Goal: Information Seeking & Learning: Learn about a topic

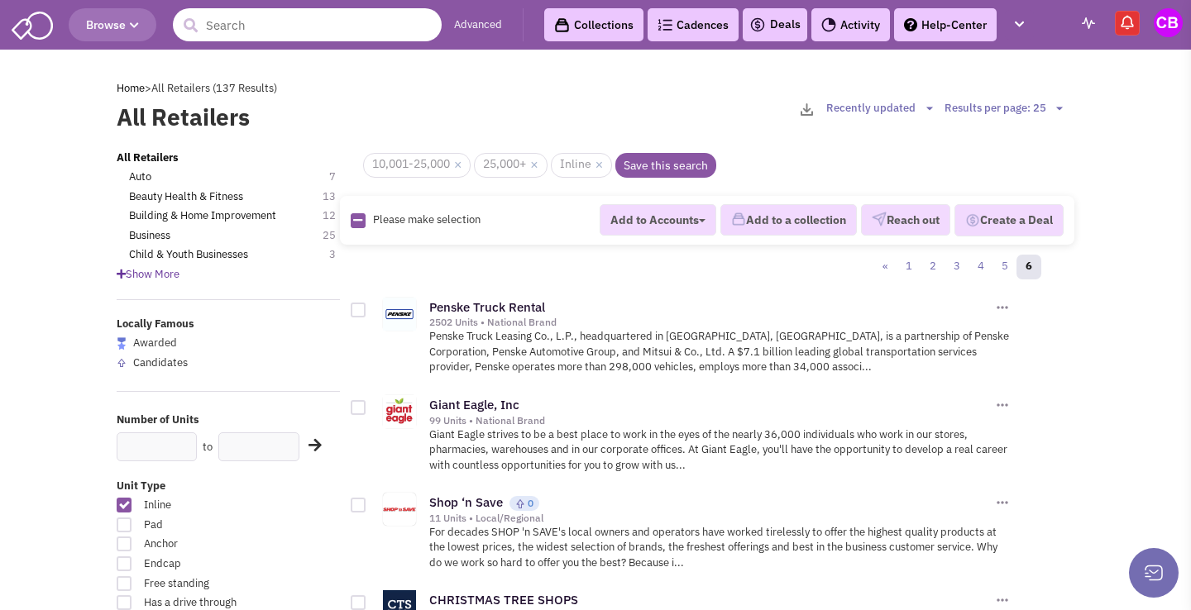
click at [300, 39] on input "text" at bounding box center [307, 24] width 269 height 33
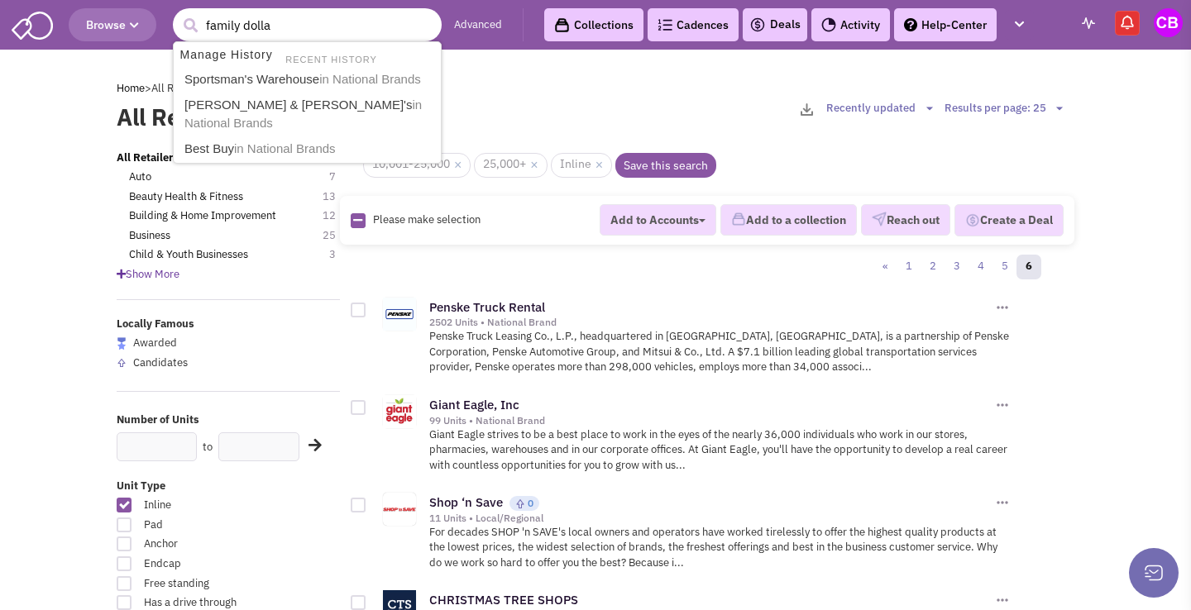
type input "family dollar"
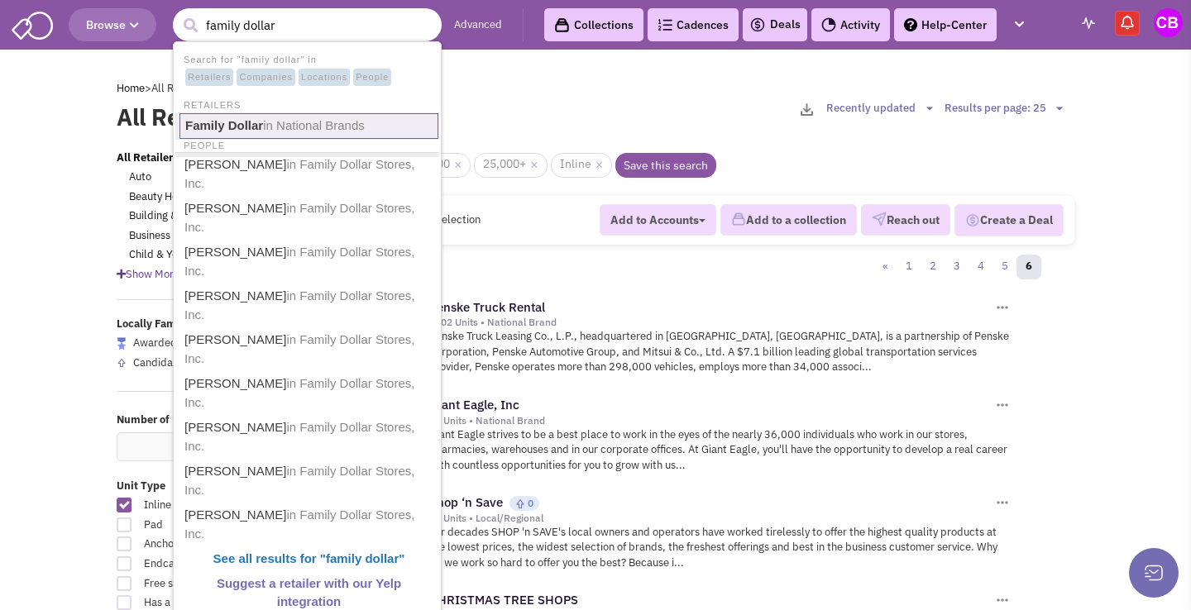
click at [265, 118] on span "in National Brands" at bounding box center [314, 125] width 102 height 14
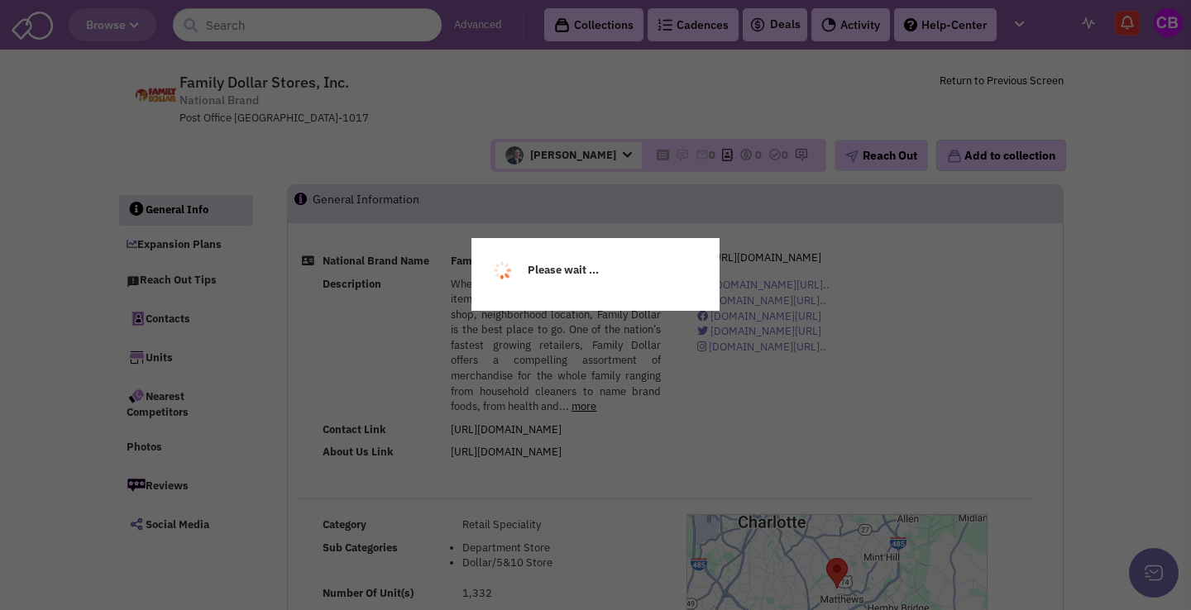
select select
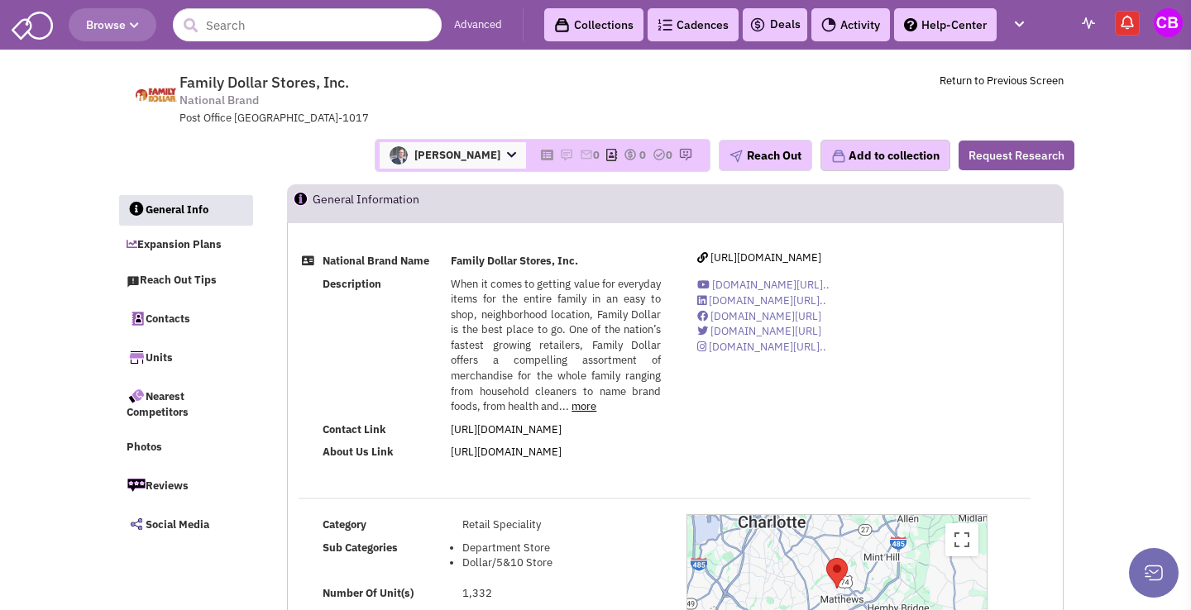
select select
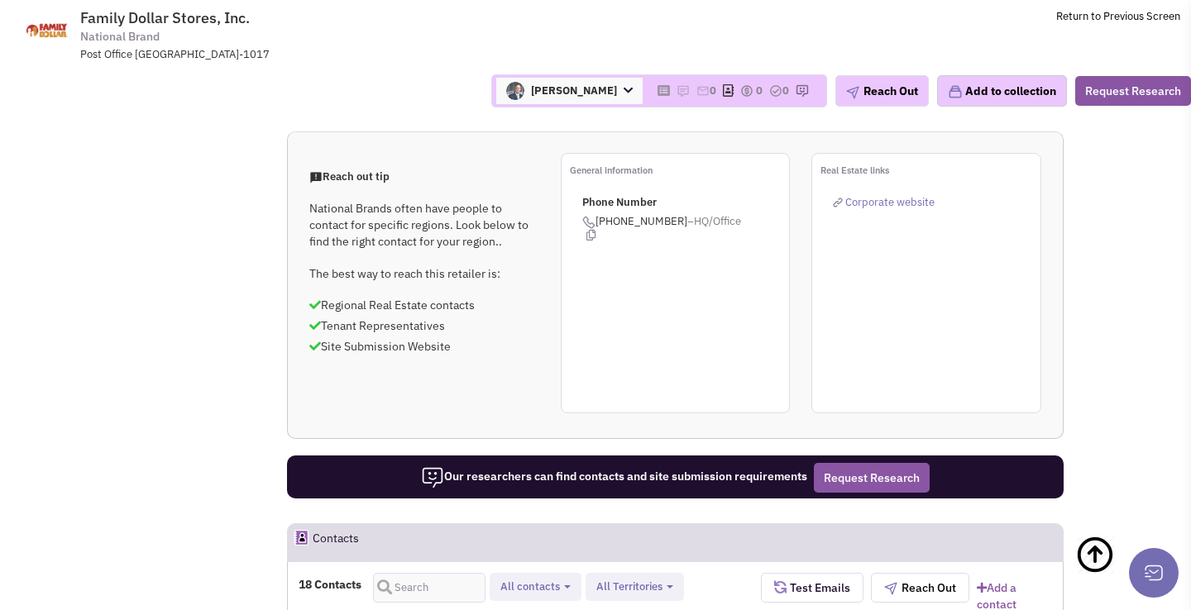
scroll to position [1322, 0]
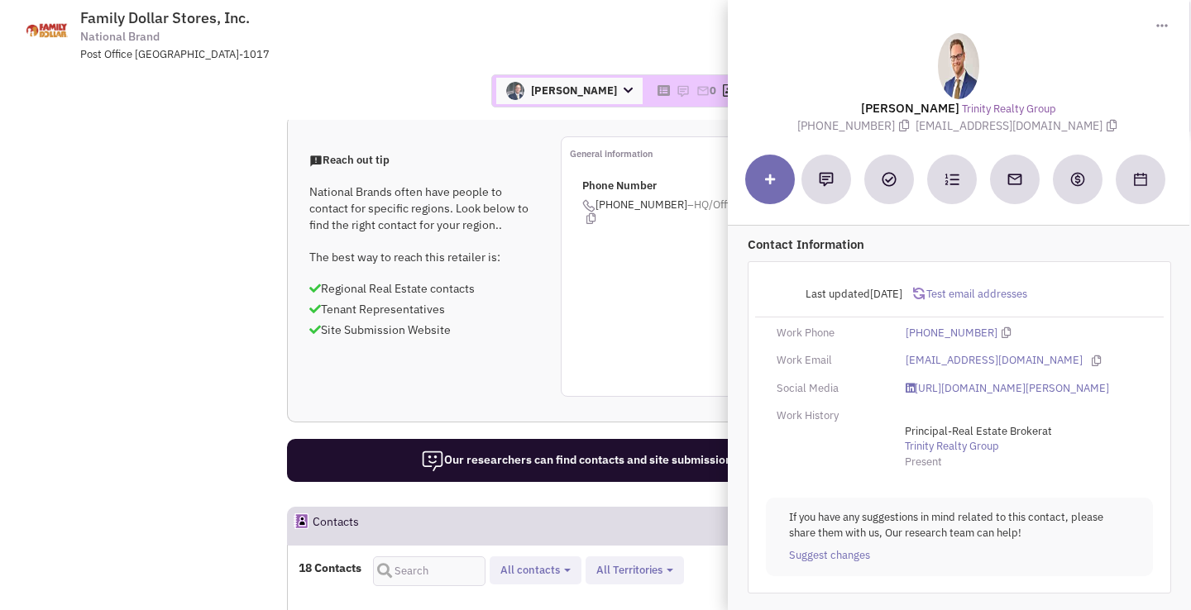
scroll to position [1361, 0]
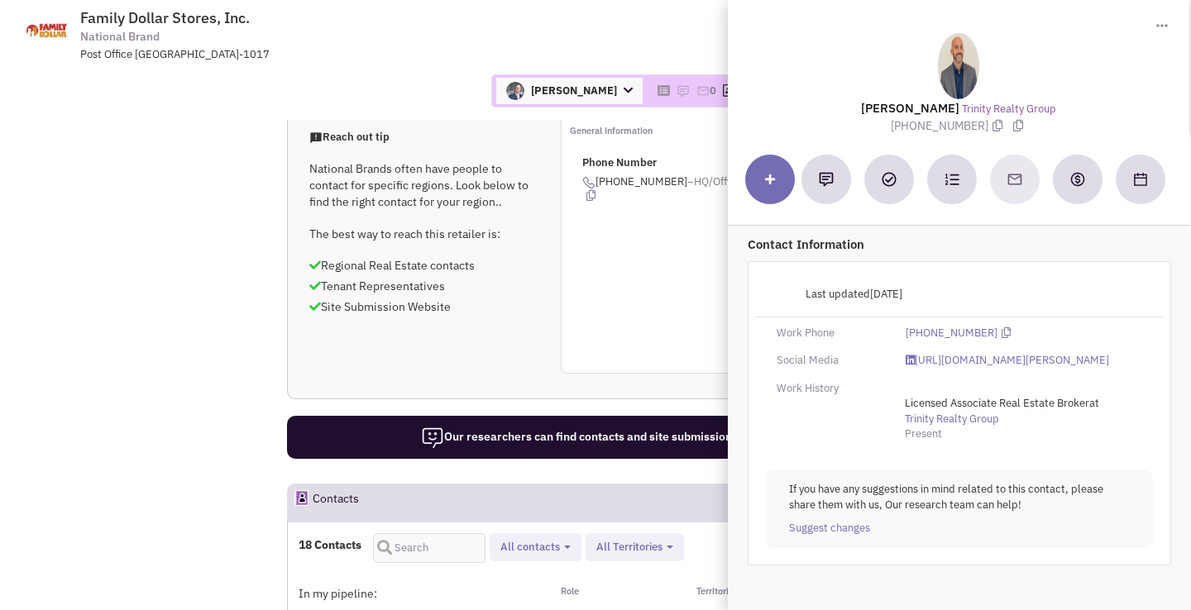
scroll to position [0, 0]
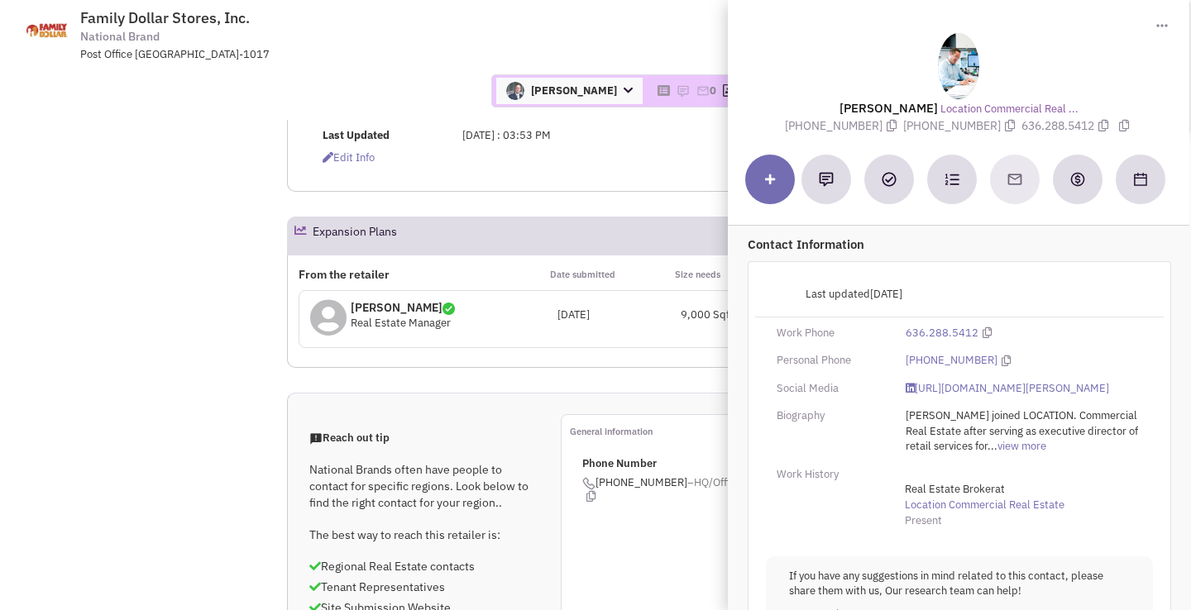
scroll to position [1033, 0]
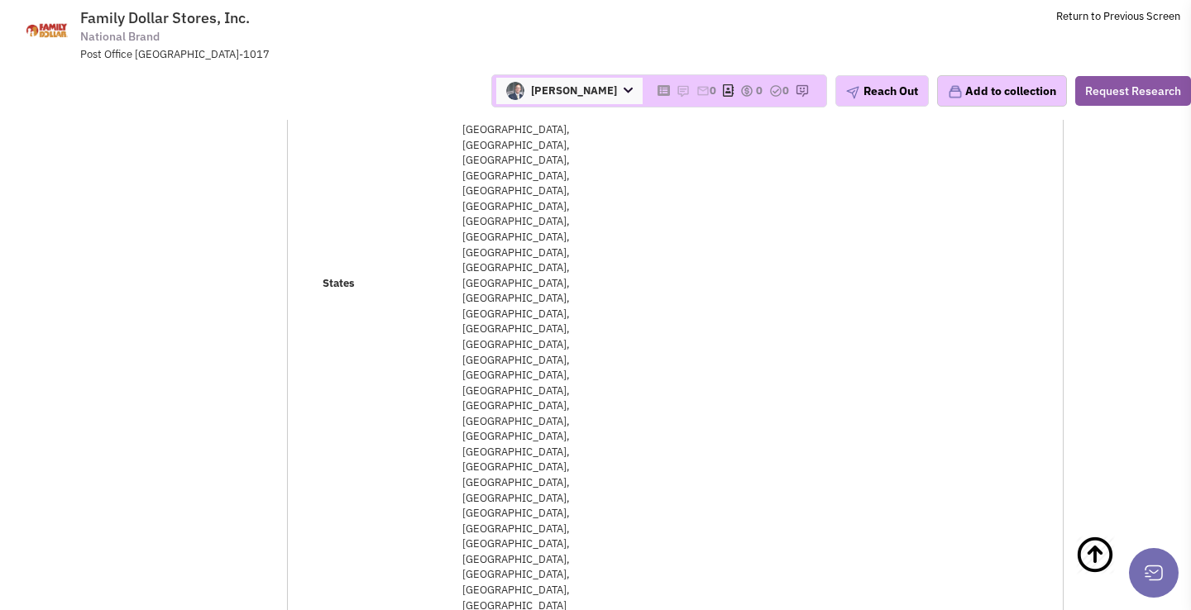
scroll to position [413, 0]
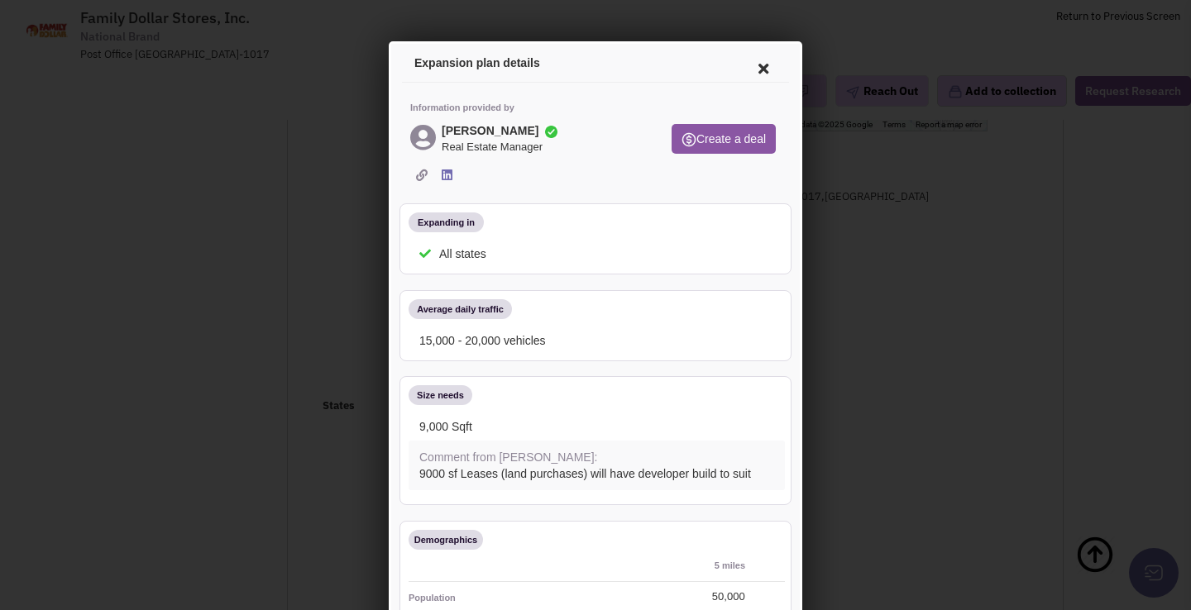
scroll to position [0, 0]
click at [752, 60] on icon at bounding box center [760, 66] width 35 height 40
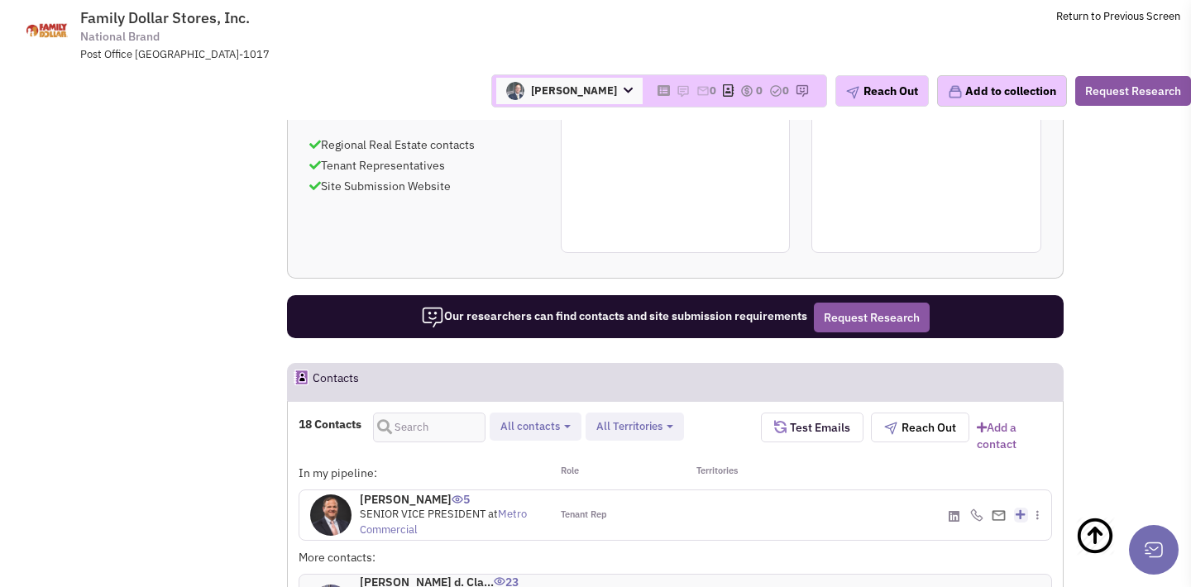
scroll to position [1485, 0]
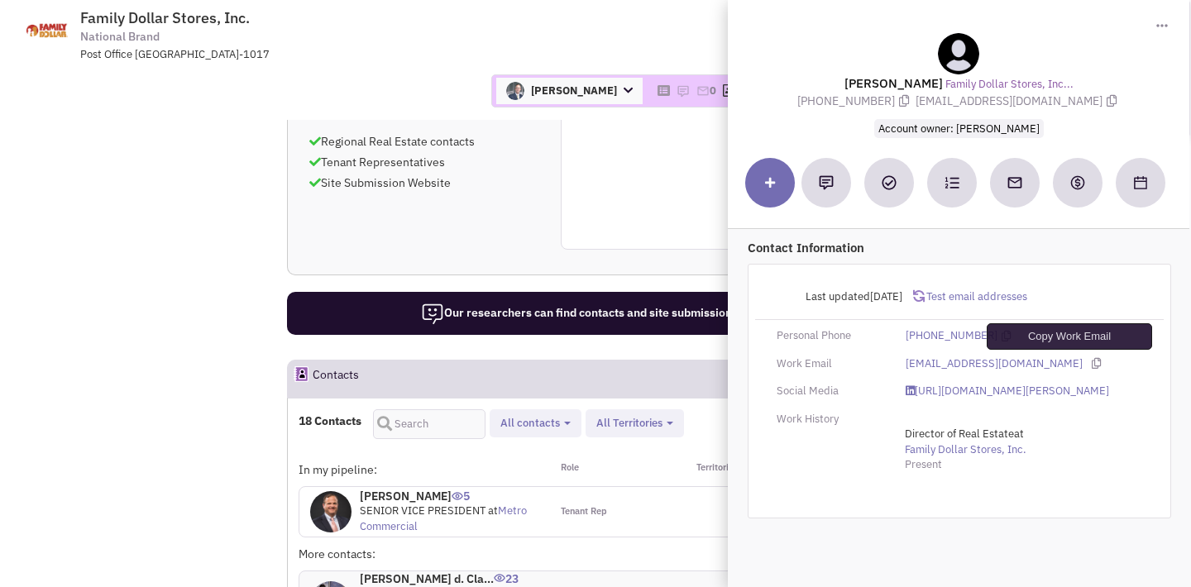
click at [1091, 358] on icon at bounding box center [1095, 363] width 9 height 11
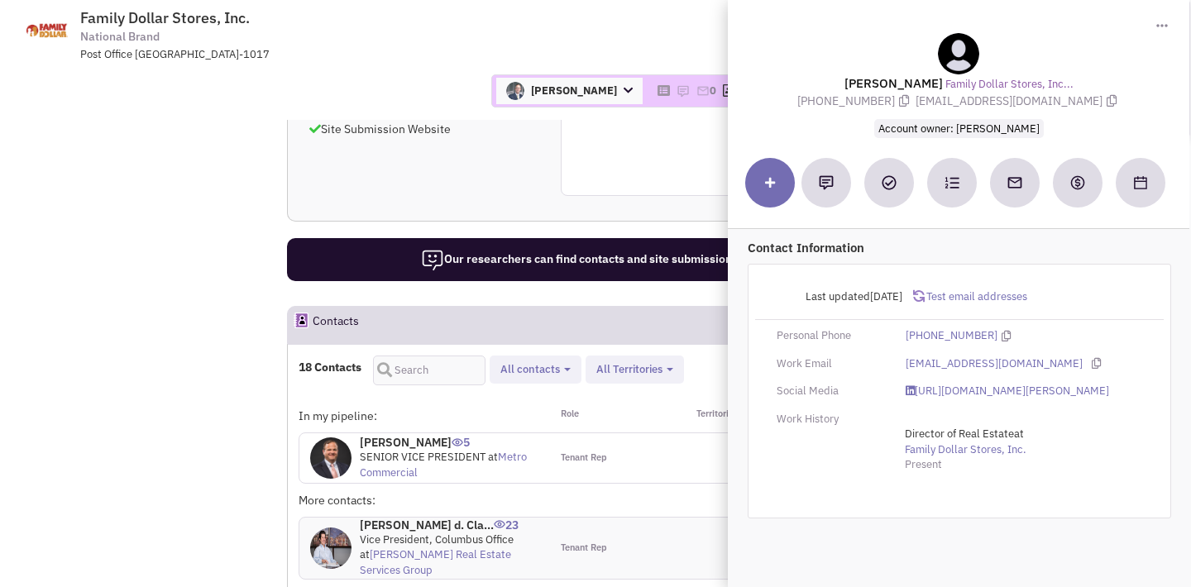
scroll to position [1539, 0]
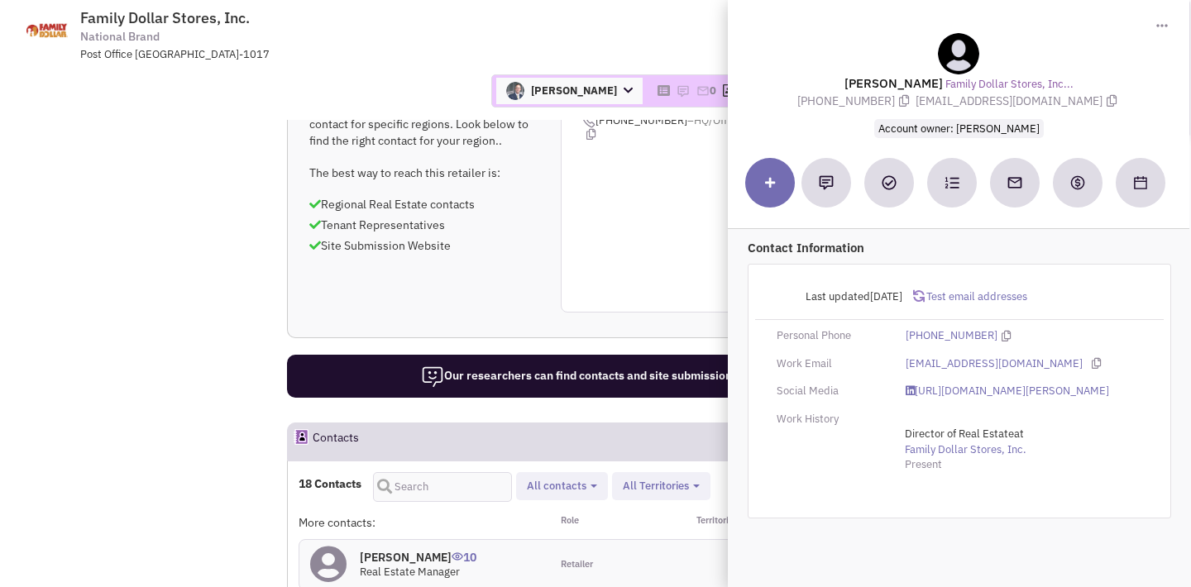
scroll to position [1387, 0]
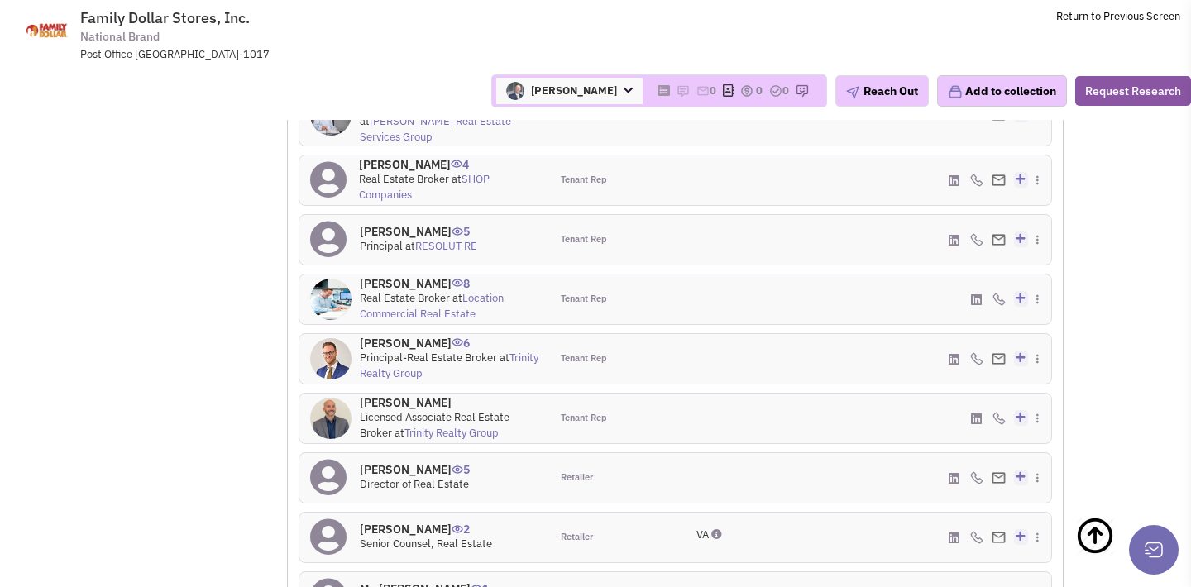
scroll to position [1985, 0]
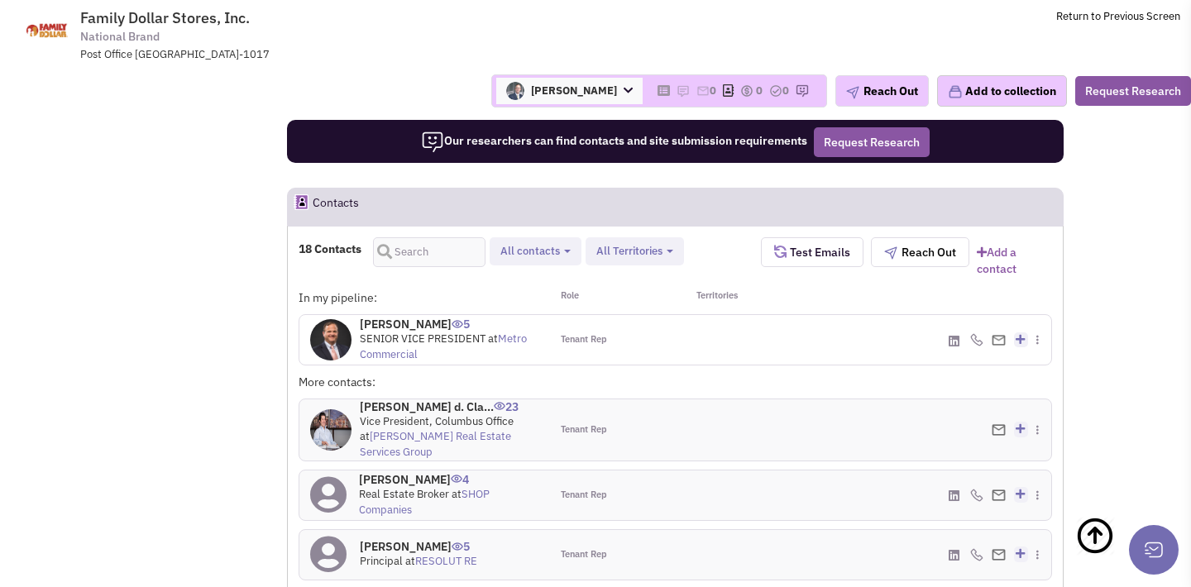
scroll to position [1595, 0]
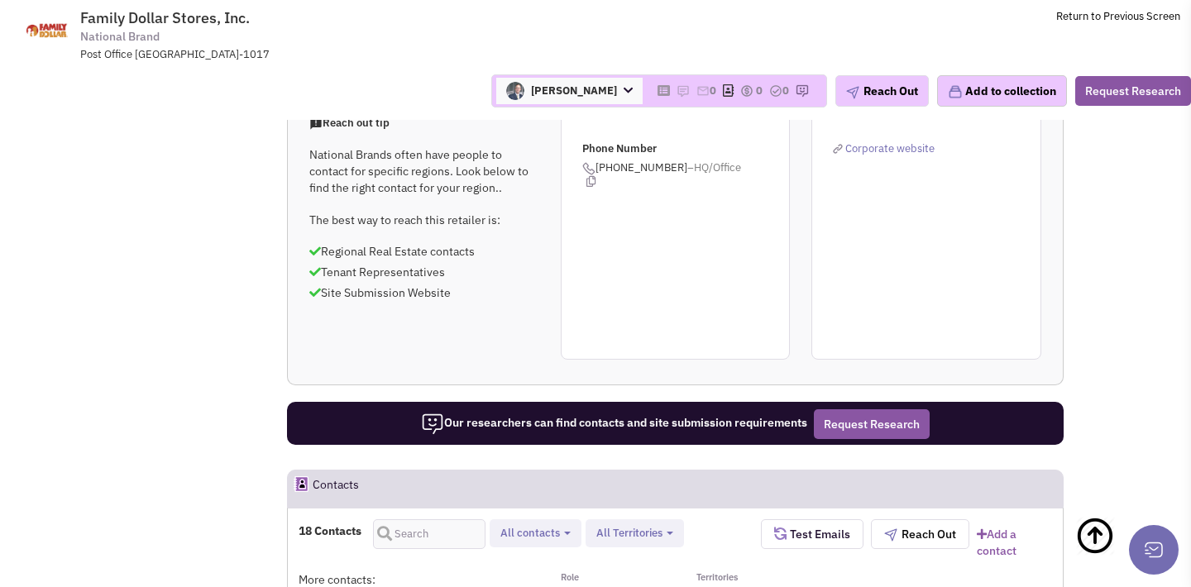
scroll to position [1376, 0]
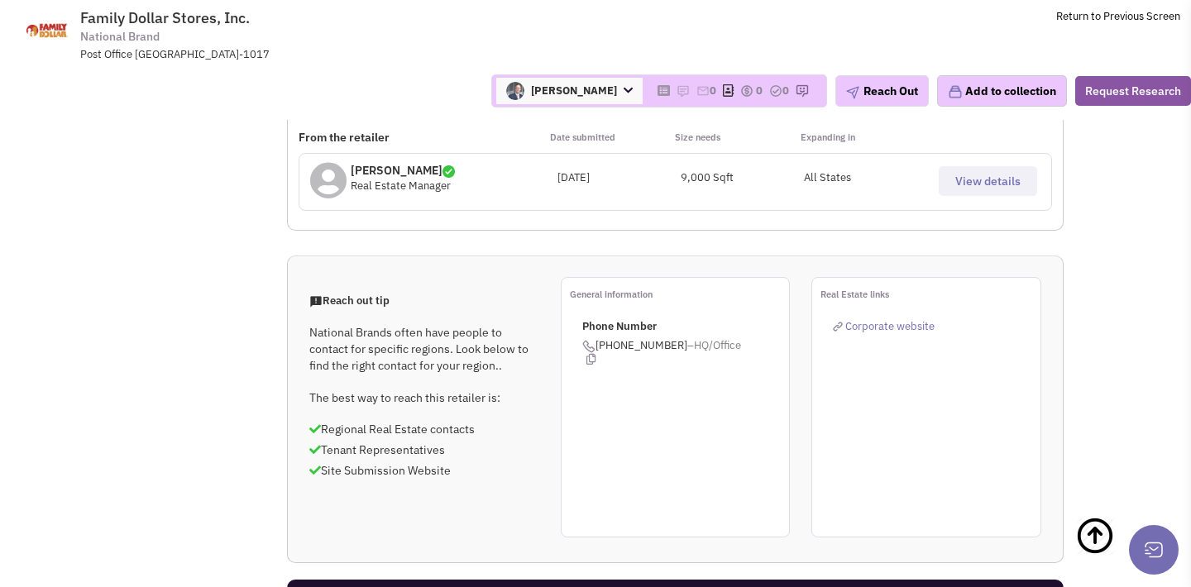
scroll to position [1198, 0]
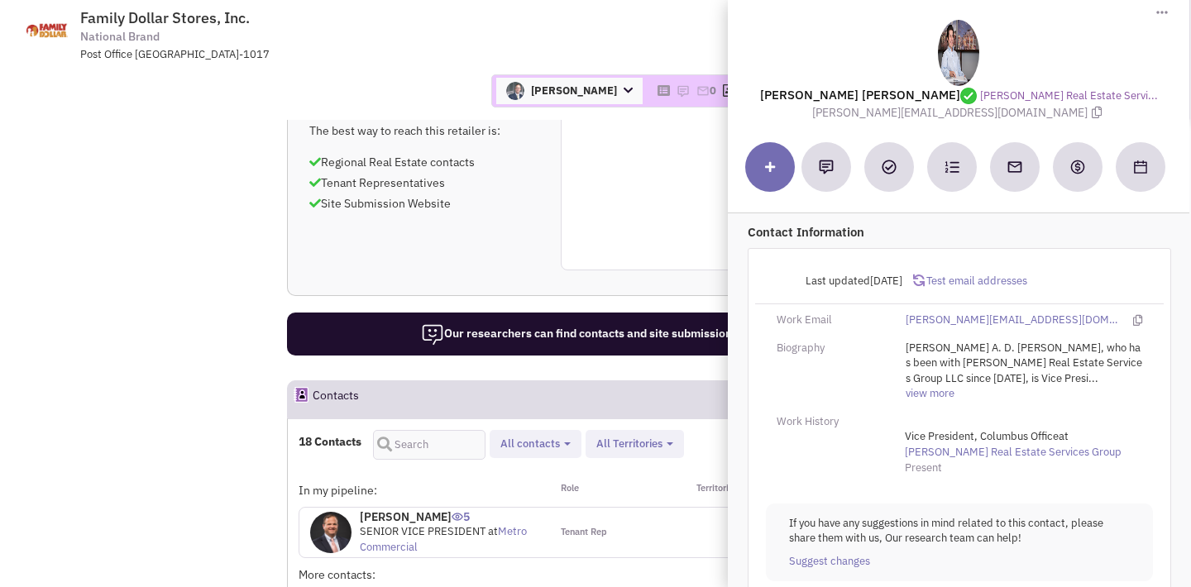
scroll to position [1479, 0]
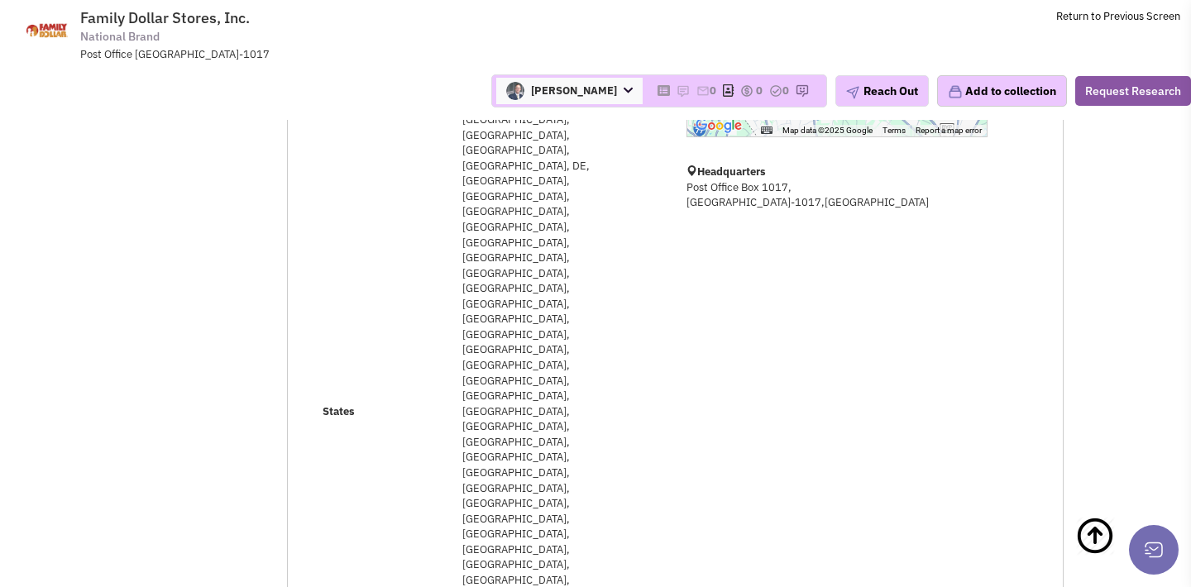
scroll to position [405, 0]
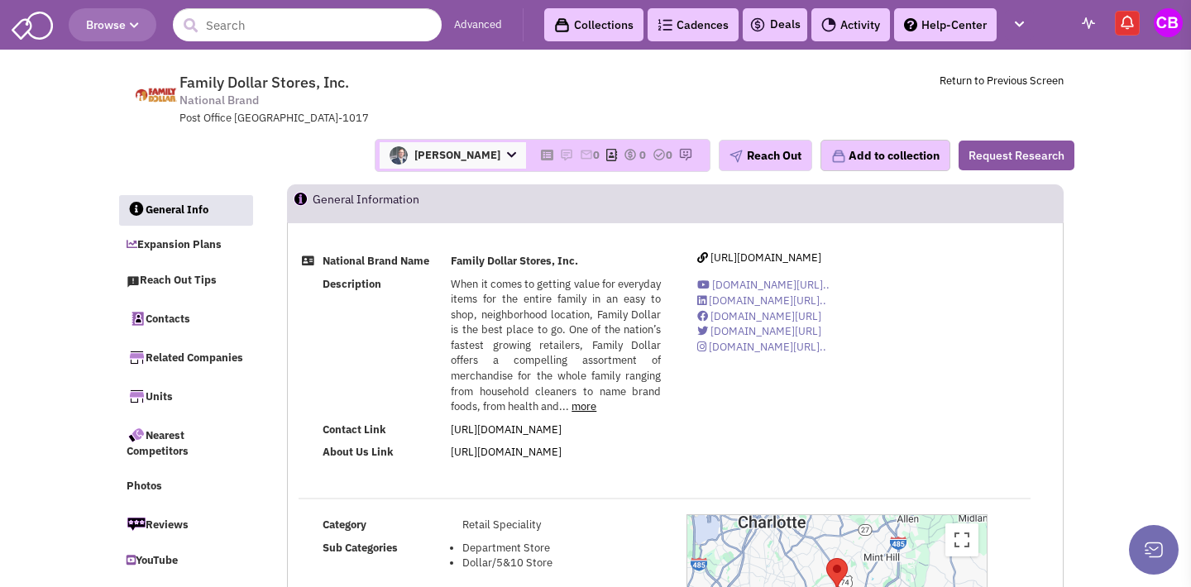
scroll to position [0, 0]
click at [344, 23] on input "text" at bounding box center [307, 24] width 269 height 33
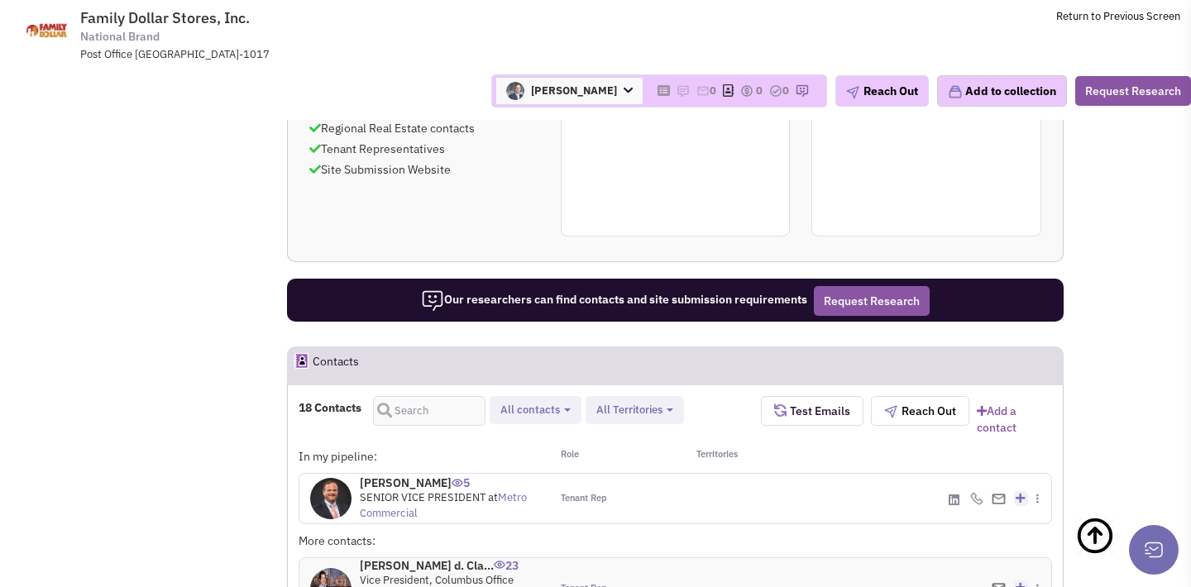
scroll to position [1509, 0]
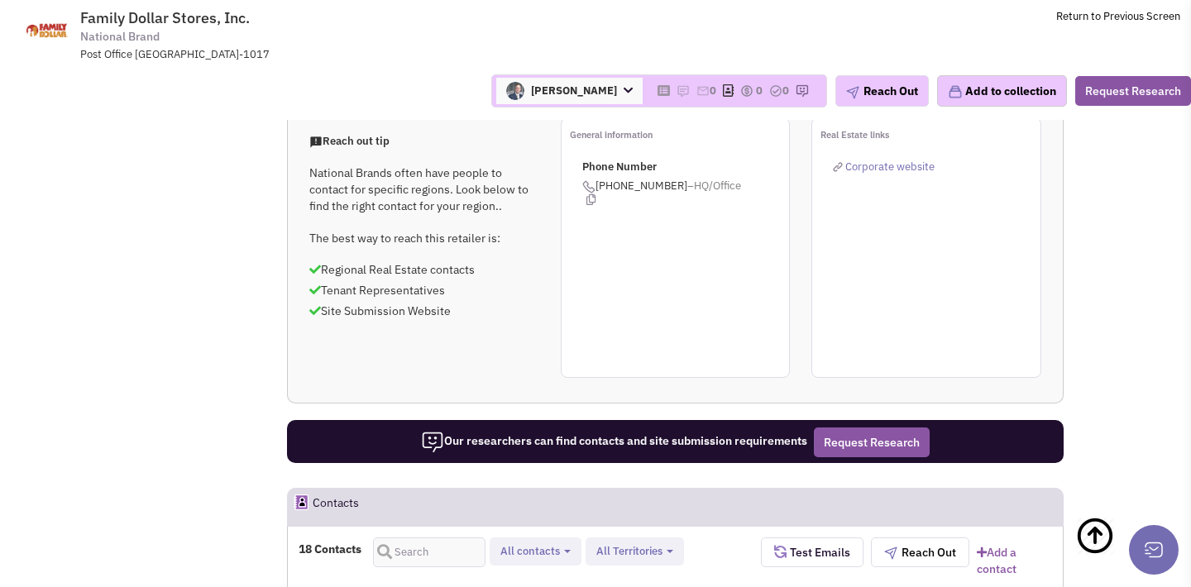
scroll to position [1391, 0]
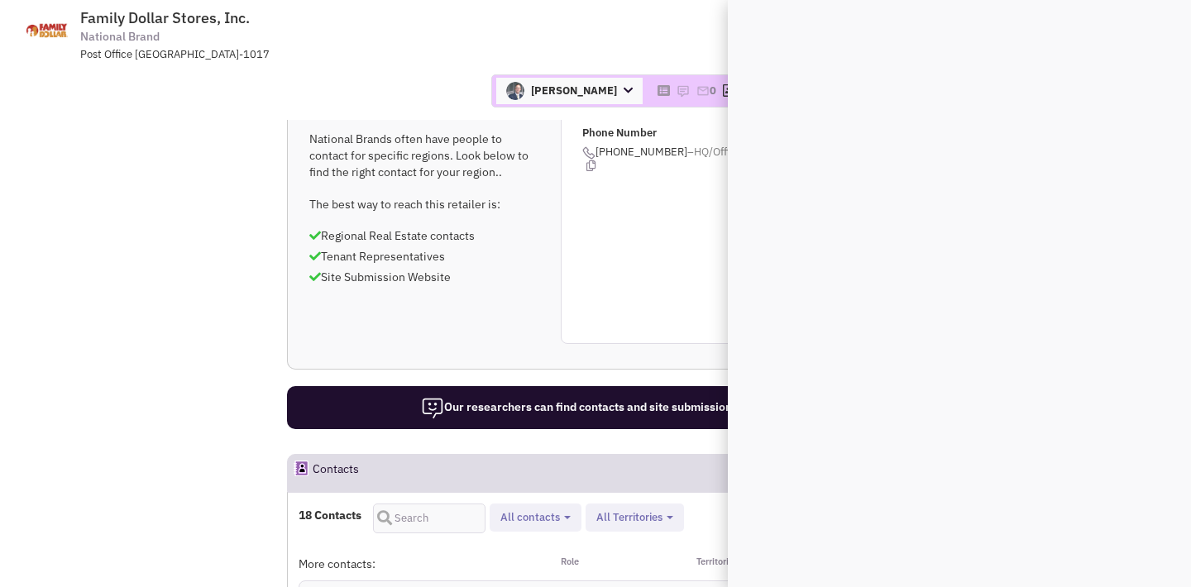
scroll to position [0, 0]
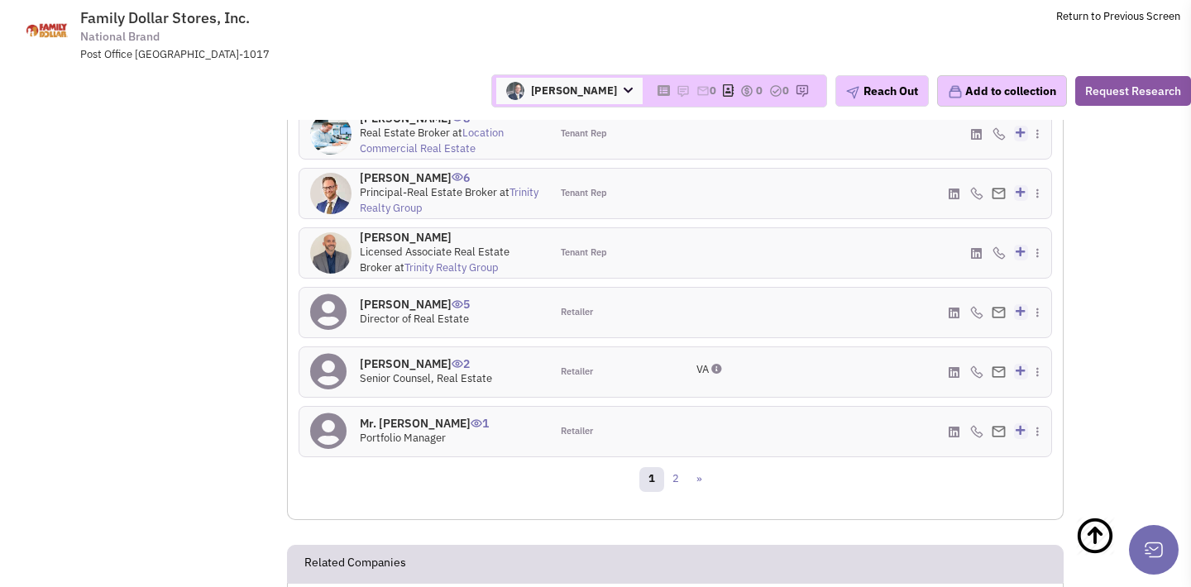
scroll to position [1981, 0]
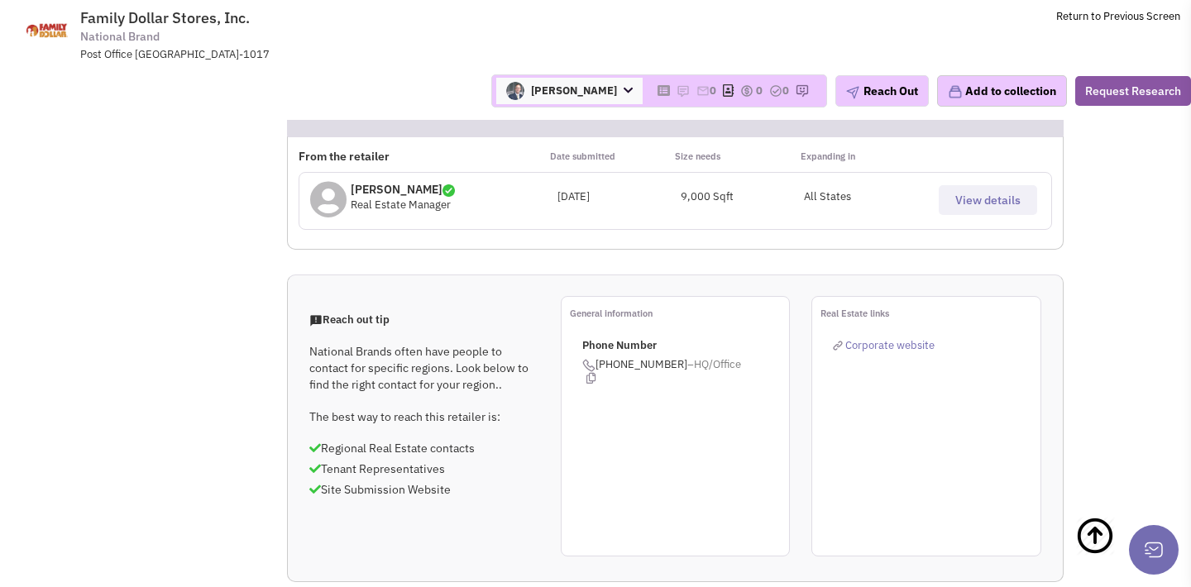
scroll to position [1165, 0]
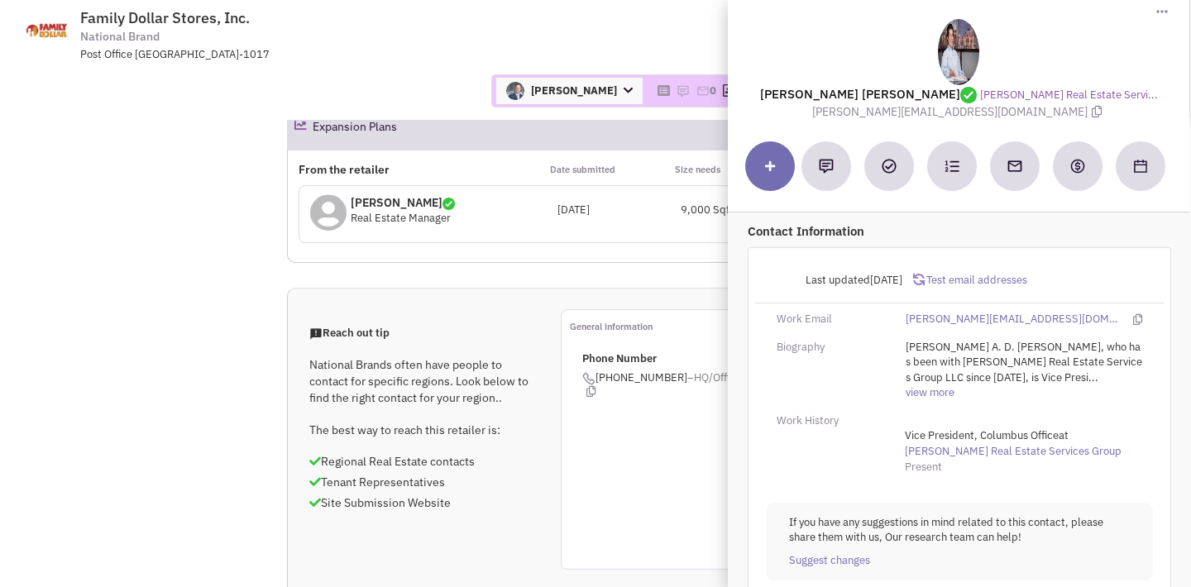
scroll to position [13, 0]
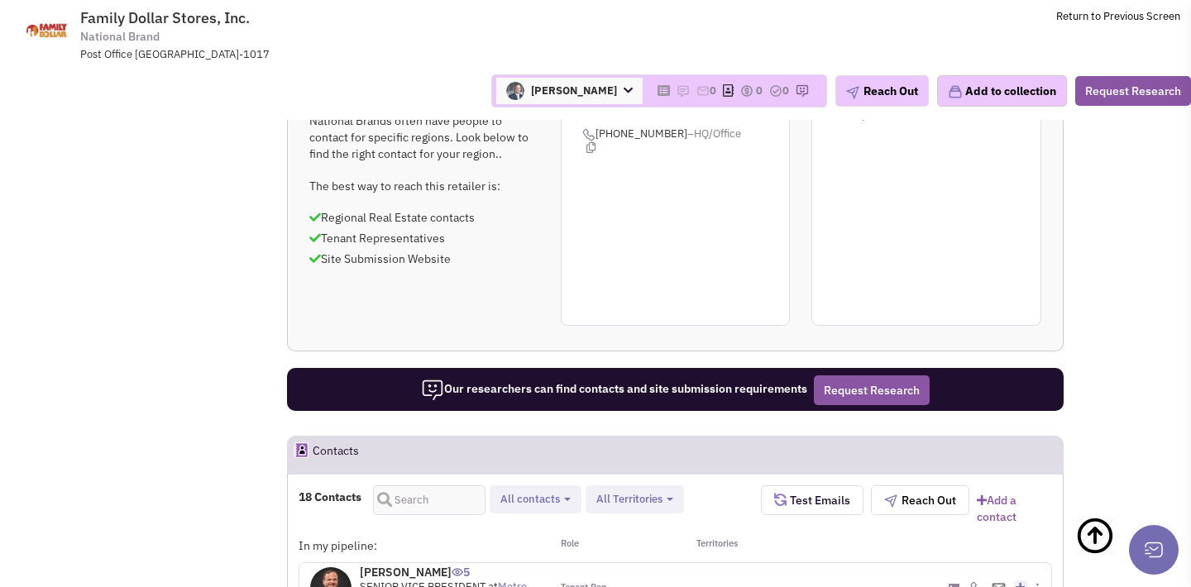
scroll to position [1413, 0]
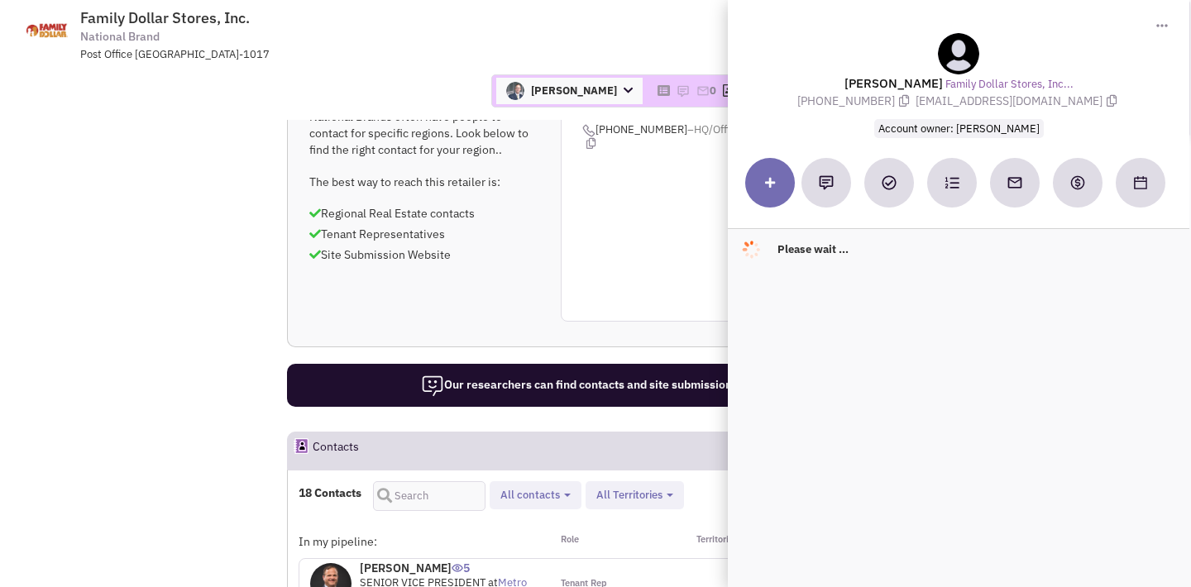
scroll to position [0, 0]
